Goal: Information Seeking & Learning: Learn about a topic

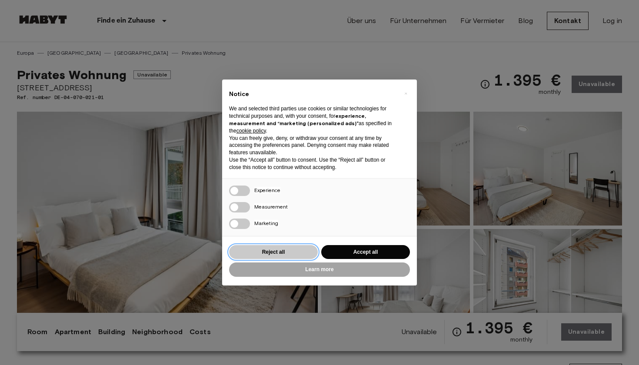
click at [280, 250] on button "Reject all" at bounding box center [273, 252] width 89 height 14
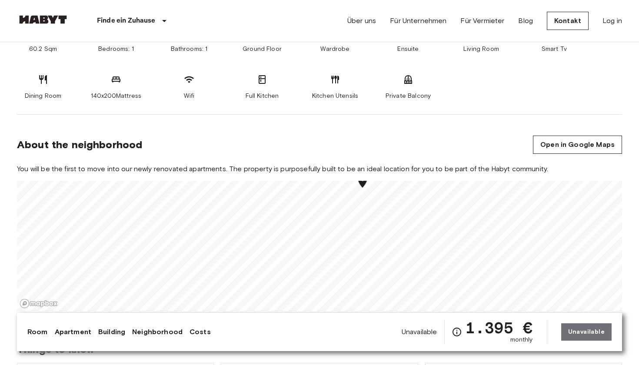
scroll to position [401, 0]
click at [263, 79] on icon at bounding box center [262, 80] width 7 height 9
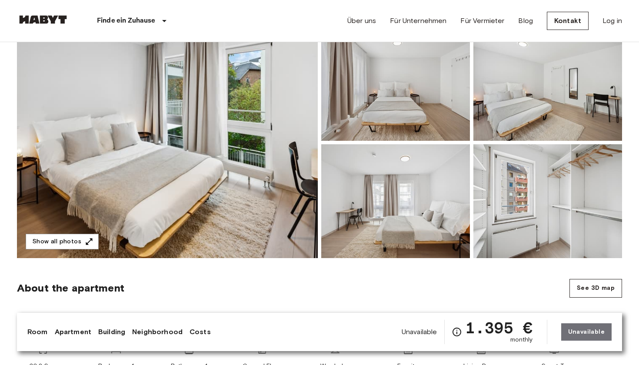
scroll to position [62, 0]
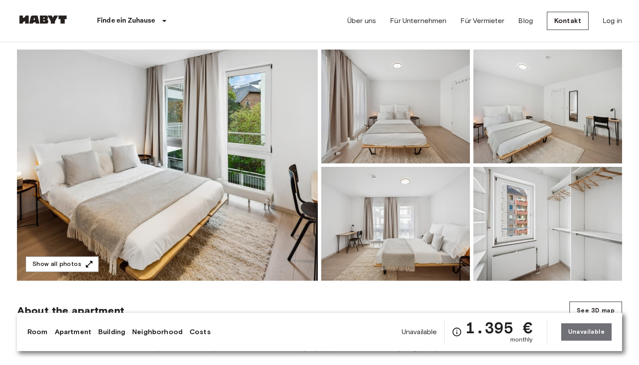
click at [212, 150] on img at bounding box center [167, 165] width 301 height 231
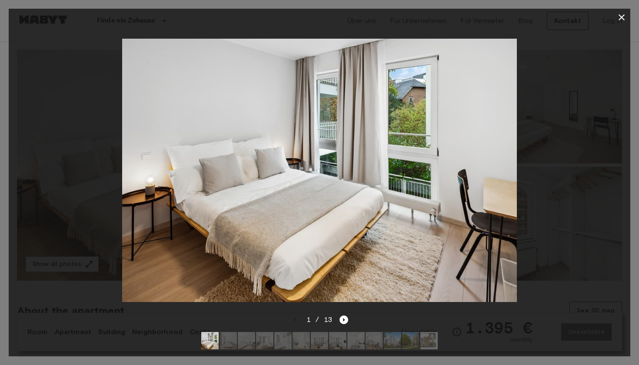
click at [619, 16] on icon "button" at bounding box center [622, 17] width 10 height 10
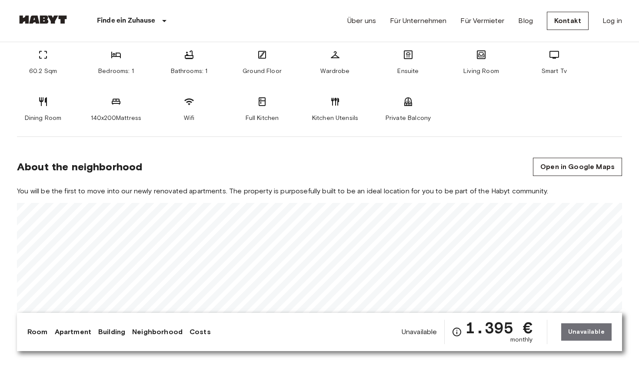
scroll to position [578, 0]
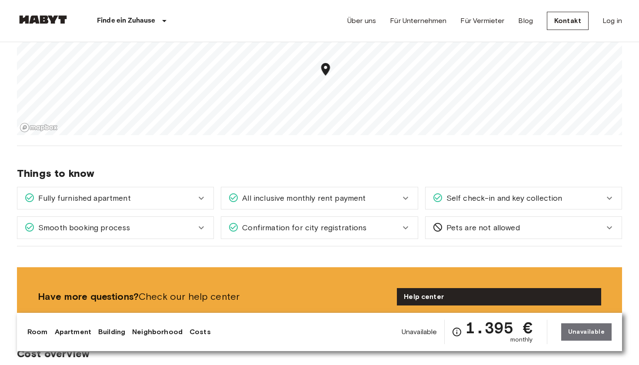
click at [167, 198] on div "Fully furnished apartment" at bounding box center [110, 198] width 172 height 11
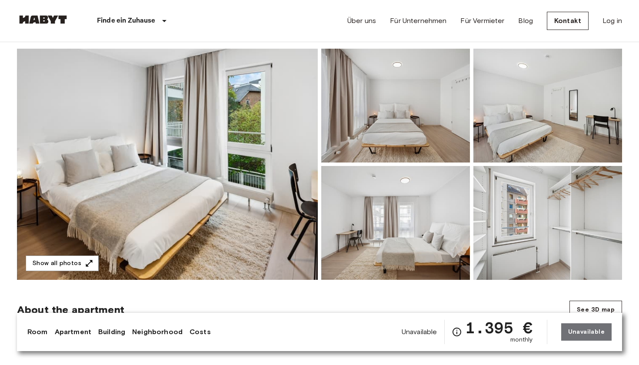
scroll to position [501, 0]
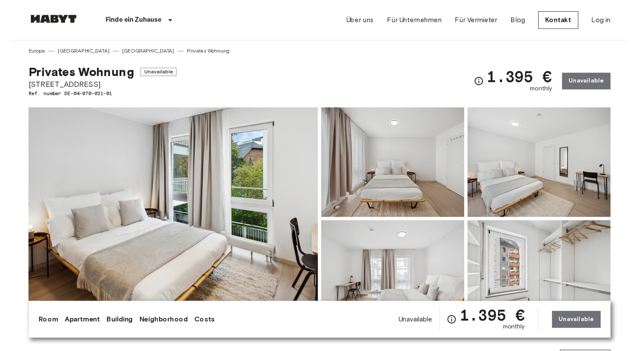
scroll to position [501, 0]
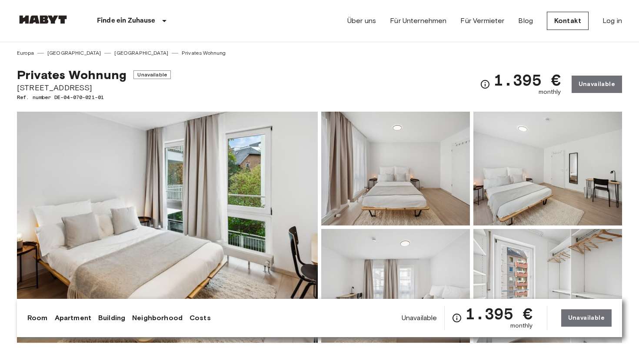
click at [212, 212] on img at bounding box center [167, 227] width 301 height 231
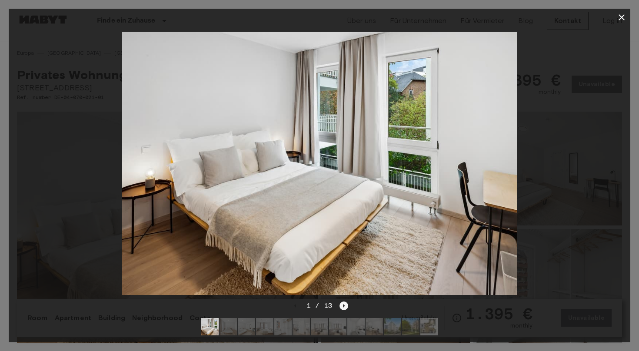
click at [347, 309] on icon "Next image" at bounding box center [344, 306] width 9 height 9
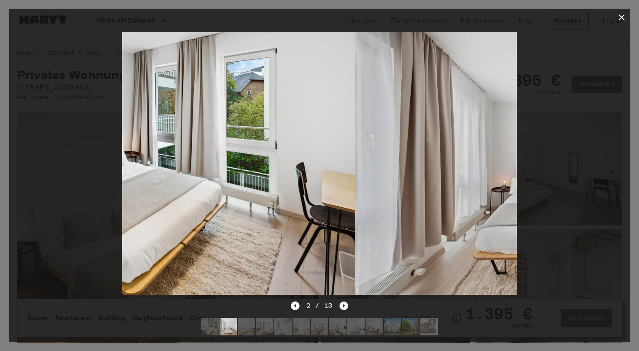
click at [347, 309] on icon "Next image" at bounding box center [344, 306] width 9 height 9
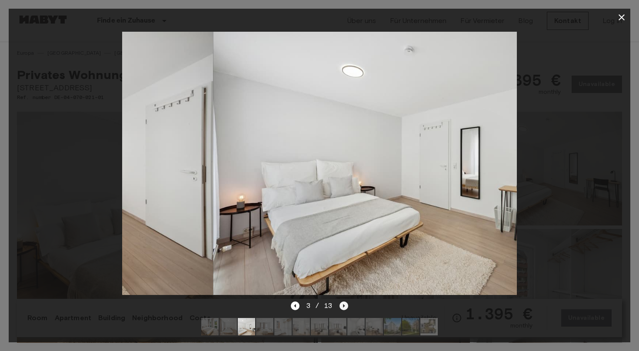
click at [347, 309] on icon "Next image" at bounding box center [344, 306] width 9 height 9
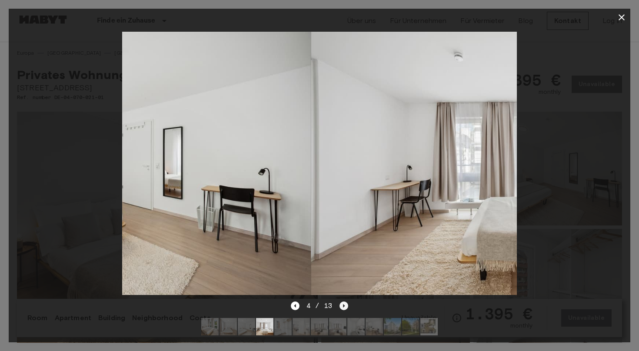
click at [347, 309] on icon "Next image" at bounding box center [344, 306] width 9 height 9
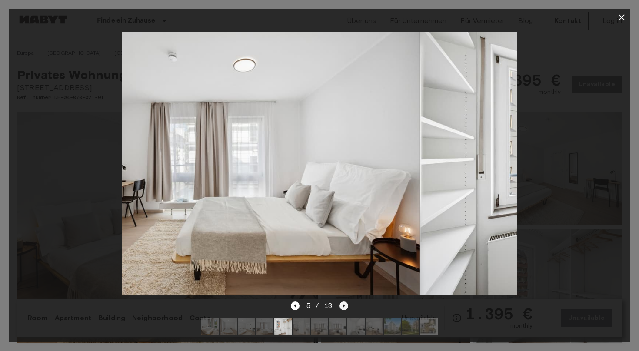
click at [347, 309] on icon "Next image" at bounding box center [344, 306] width 9 height 9
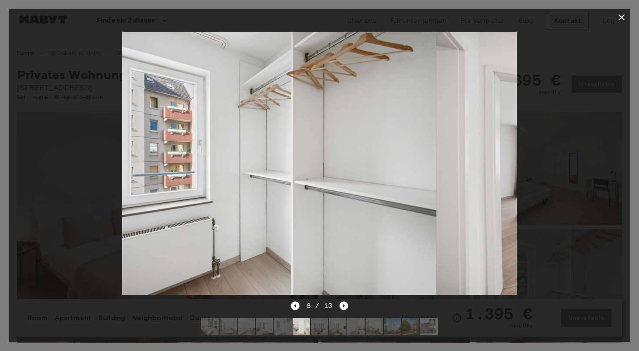
click at [347, 309] on icon "Next image" at bounding box center [344, 306] width 9 height 9
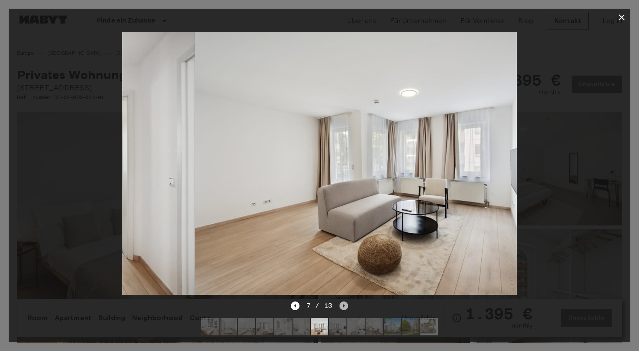
click at [347, 309] on icon "Next image" at bounding box center [344, 306] width 9 height 9
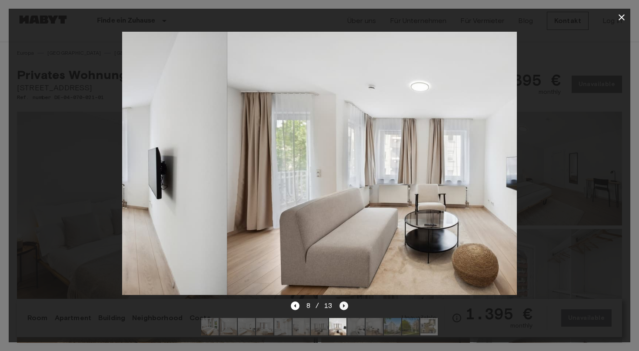
click at [347, 309] on icon "Next image" at bounding box center [344, 306] width 9 height 9
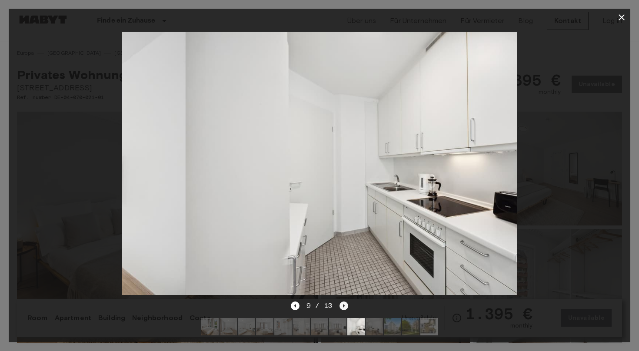
click at [347, 309] on icon "Next image" at bounding box center [344, 306] width 9 height 9
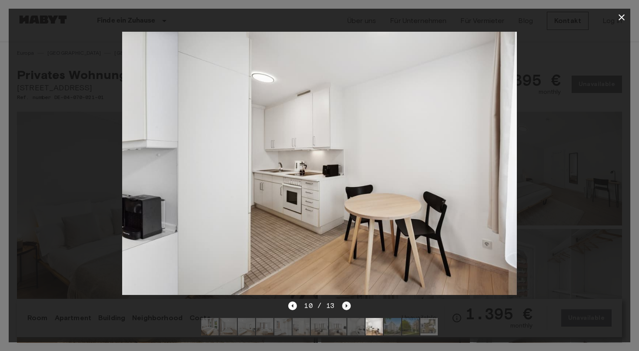
click at [347, 309] on icon "Next image" at bounding box center [346, 306] width 9 height 9
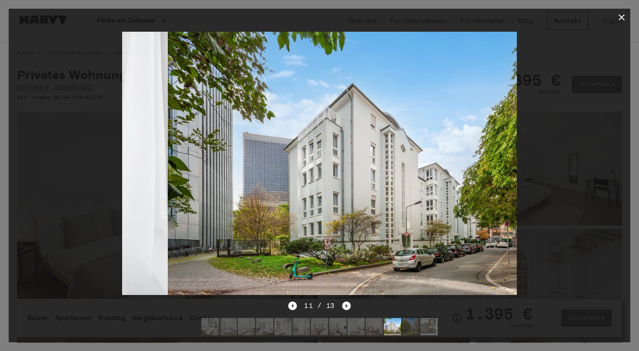
click at [347, 309] on icon "Next image" at bounding box center [346, 306] width 9 height 9
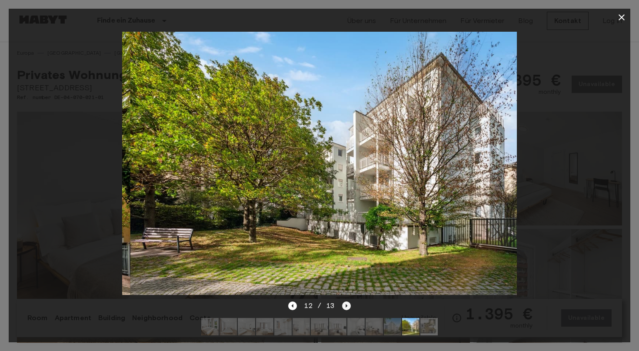
click at [347, 309] on icon "Next image" at bounding box center [346, 306] width 9 height 9
